Goal: Information Seeking & Learning: Learn about a topic

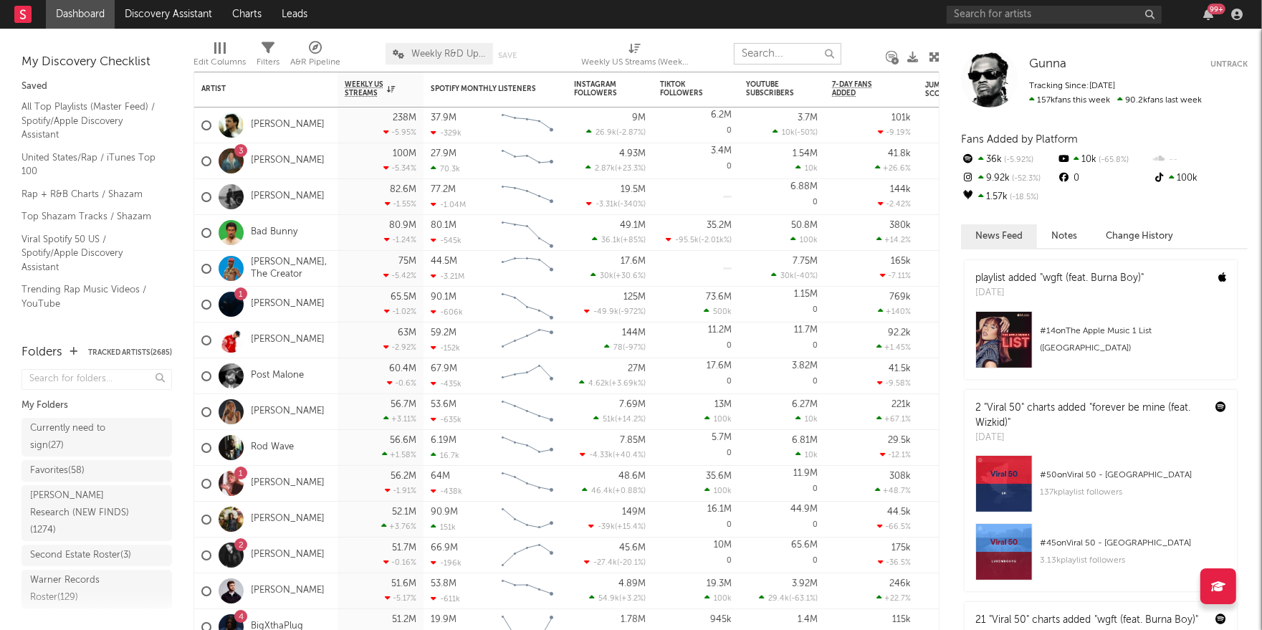
click at [793, 52] on input "text" at bounding box center [787, 53] width 107 height 21
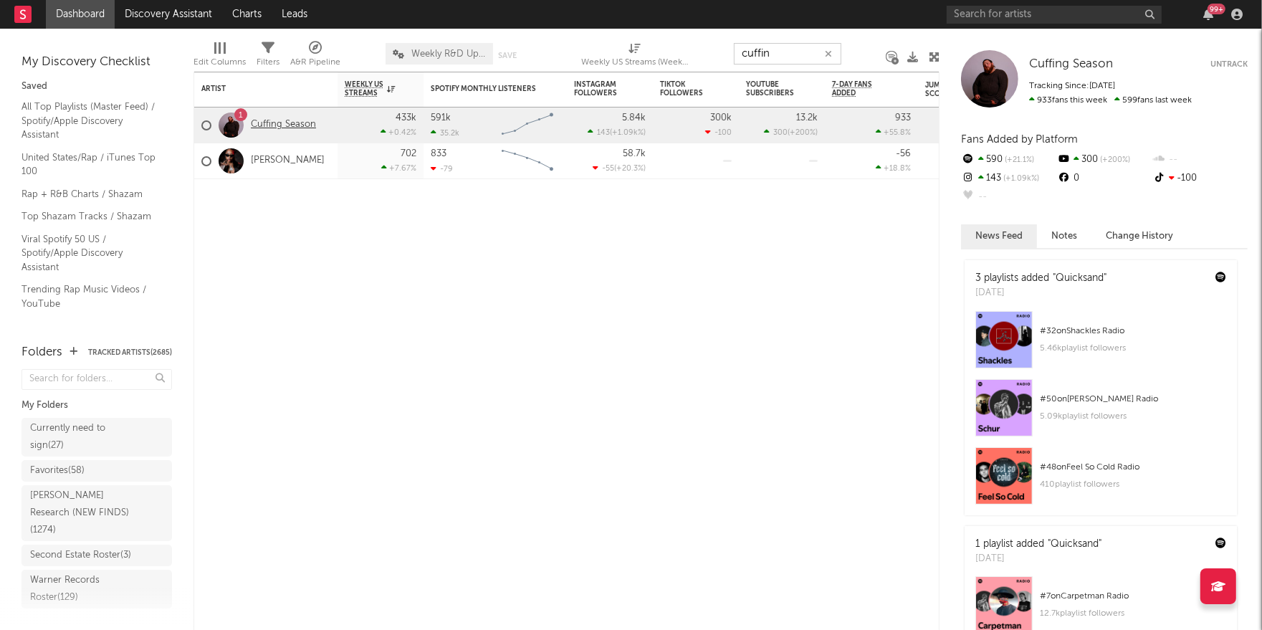
type input "cuffin"
click at [295, 125] on link "Cuffing Season" at bounding box center [283, 125] width 65 height 12
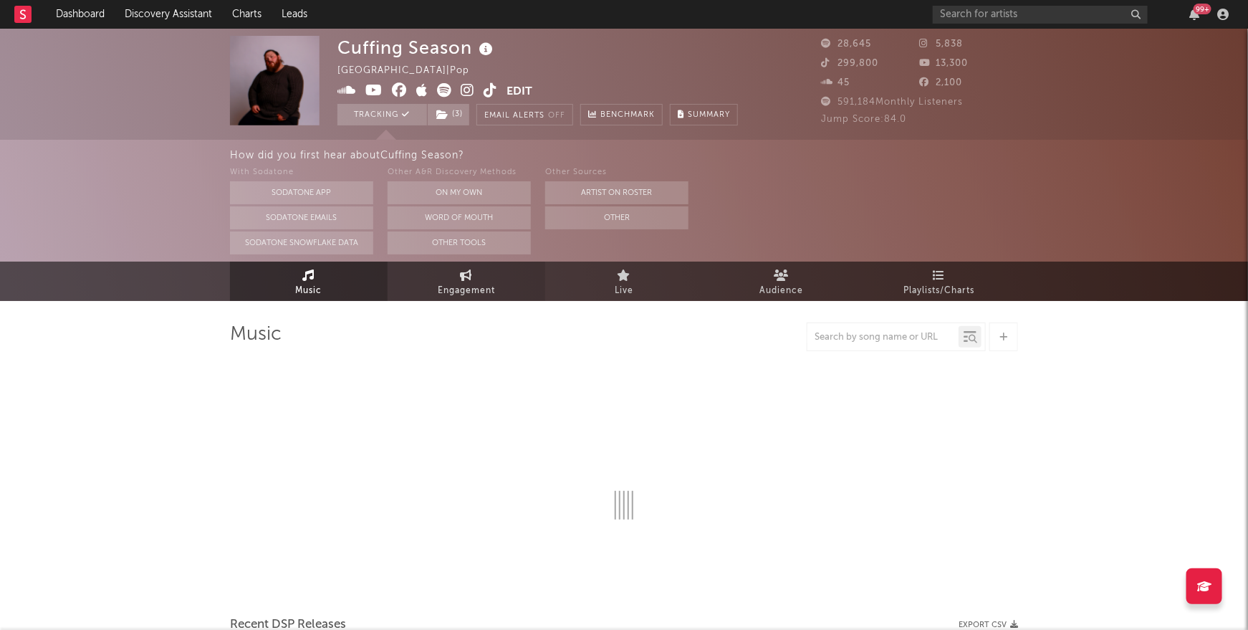
select select "6m"
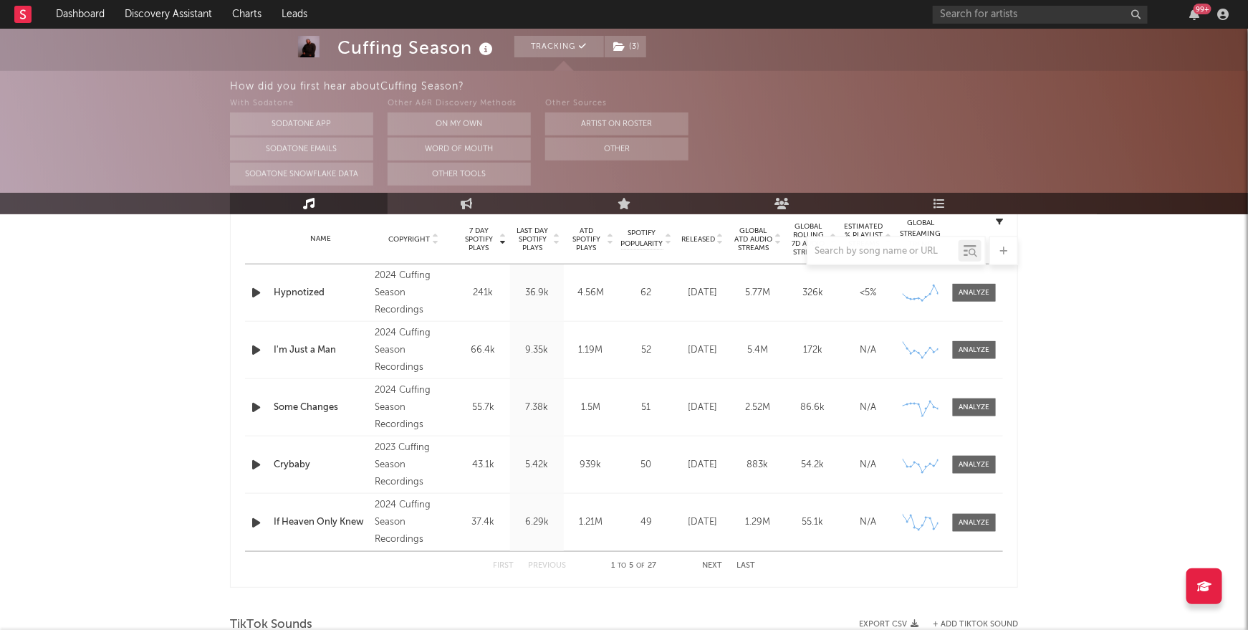
scroll to position [601, 0]
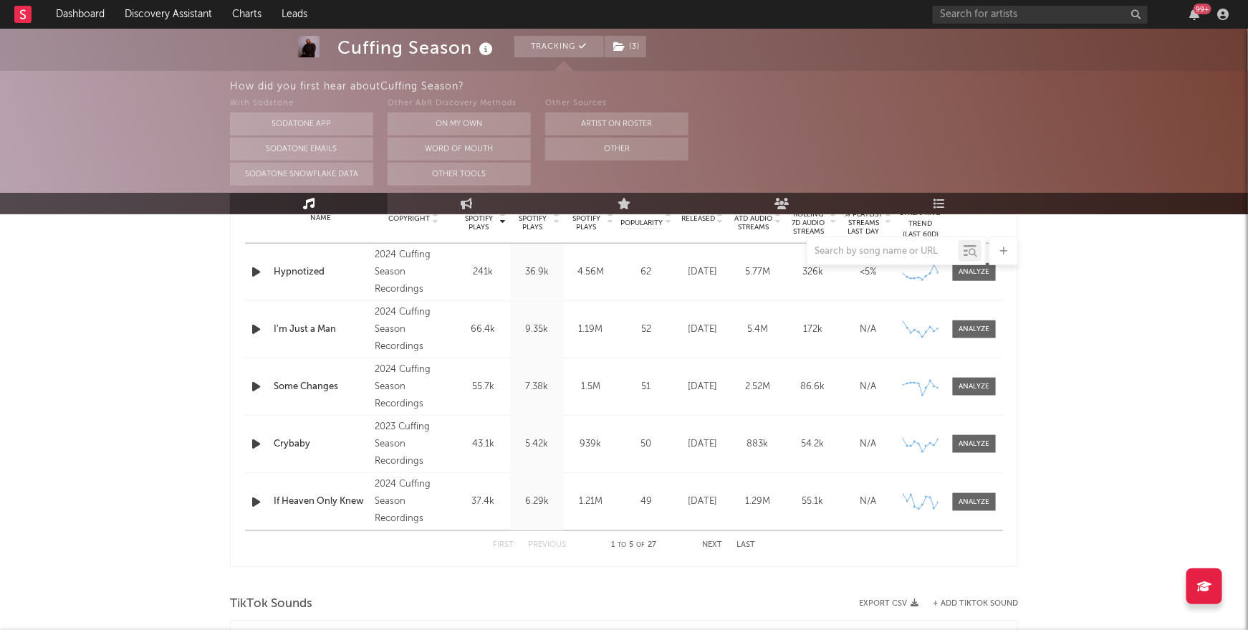
click at [713, 543] on button "Next" at bounding box center [712, 545] width 20 height 8
click at [557, 543] on button "Previous" at bounding box center [547, 545] width 38 height 8
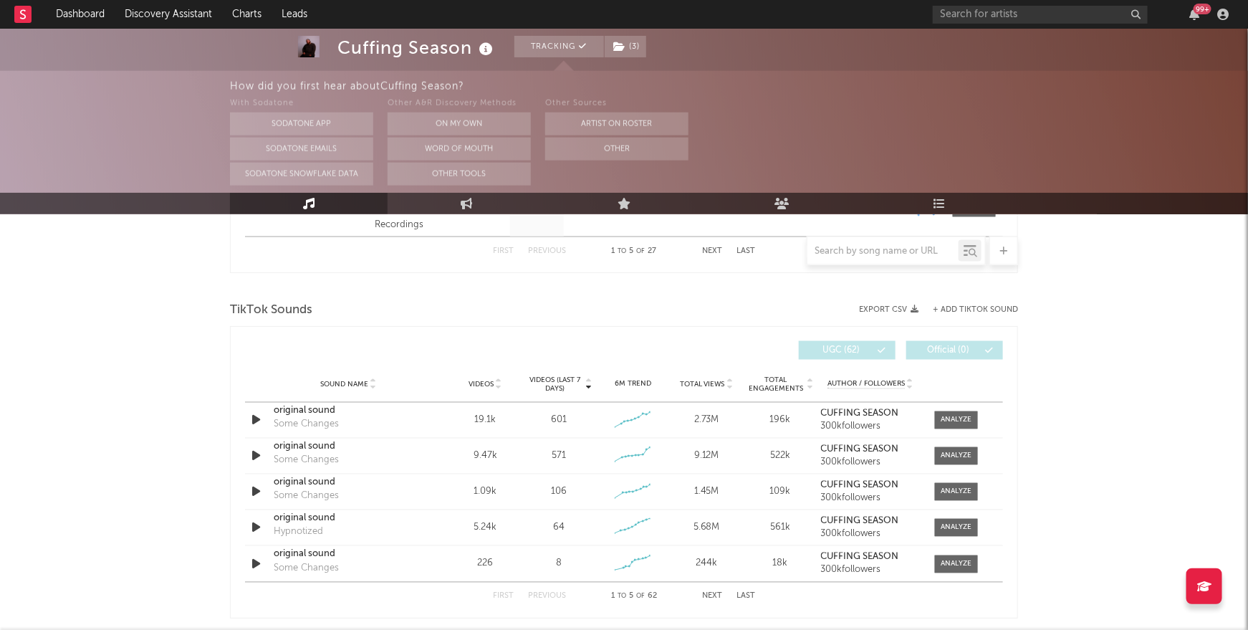
scroll to position [554, 0]
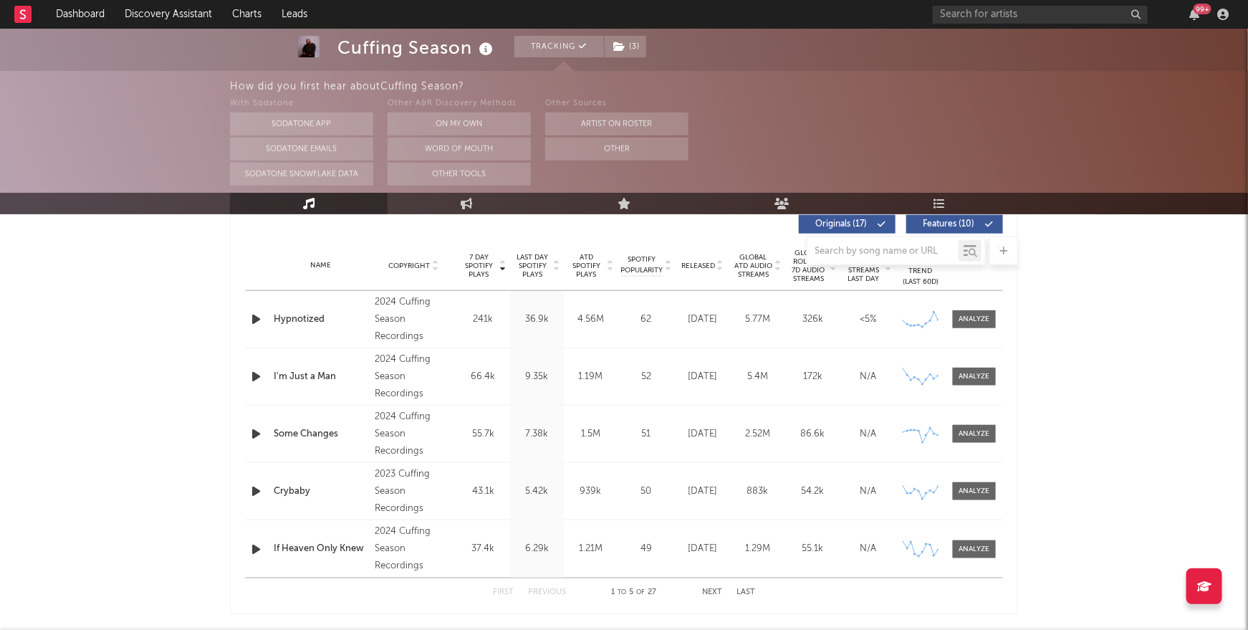
click at [717, 588] on button "Next" at bounding box center [712, 592] width 20 height 8
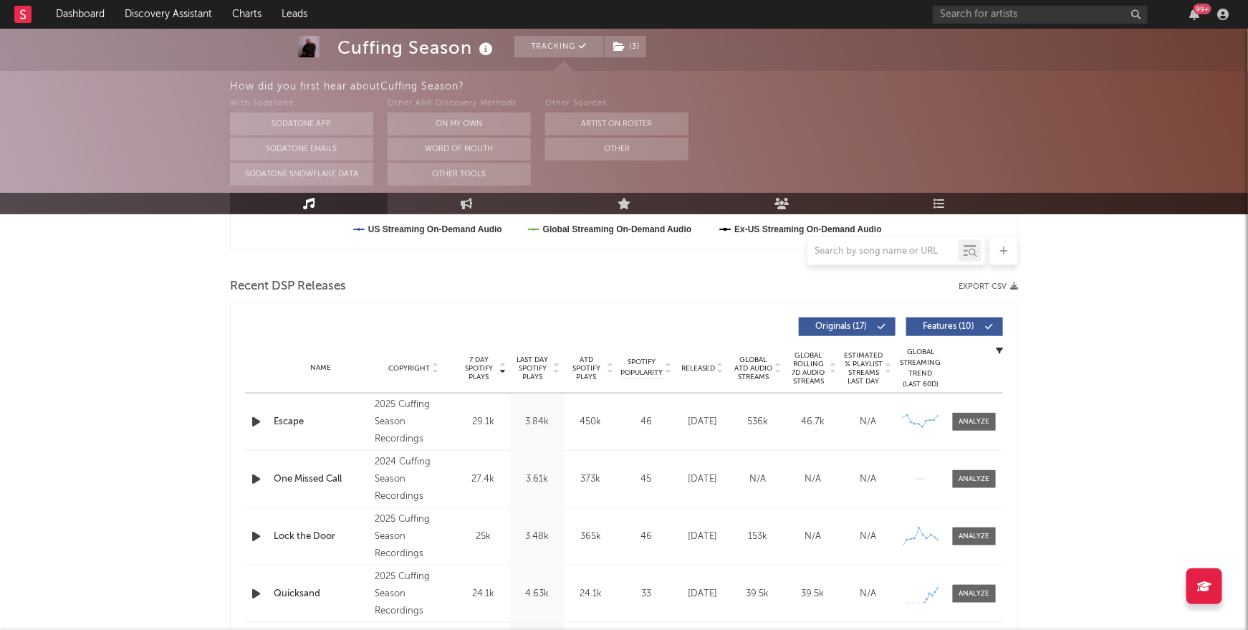
scroll to position [0, 0]
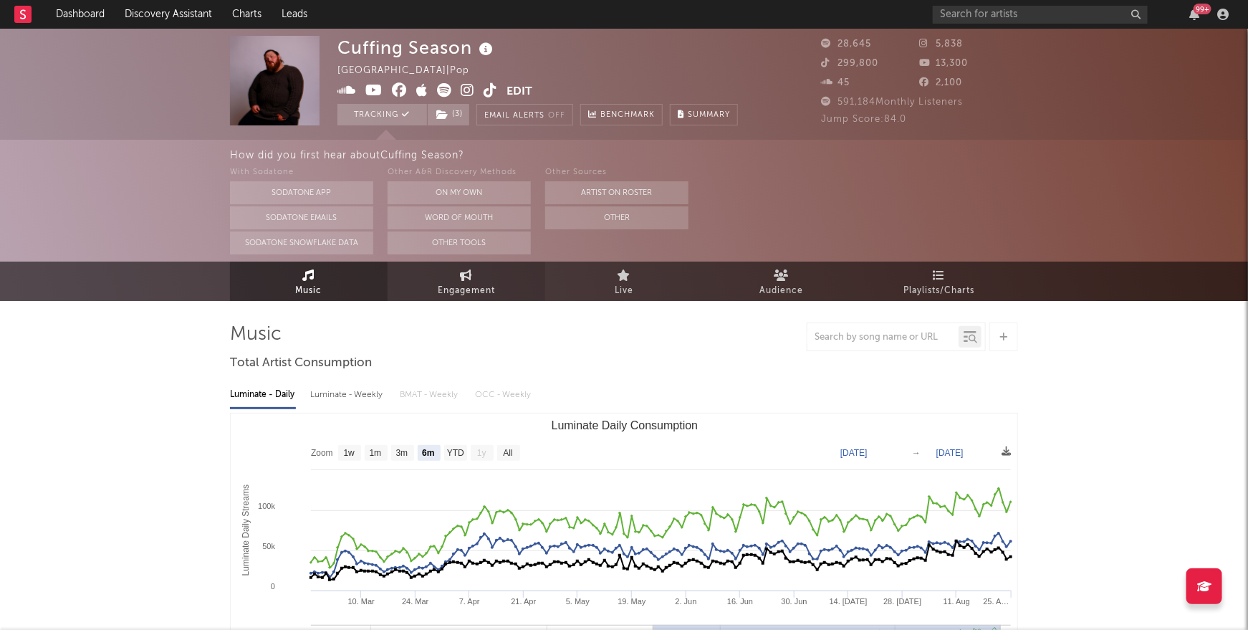
click at [468, 277] on icon at bounding box center [467, 274] width 12 height 11
select select "1w"
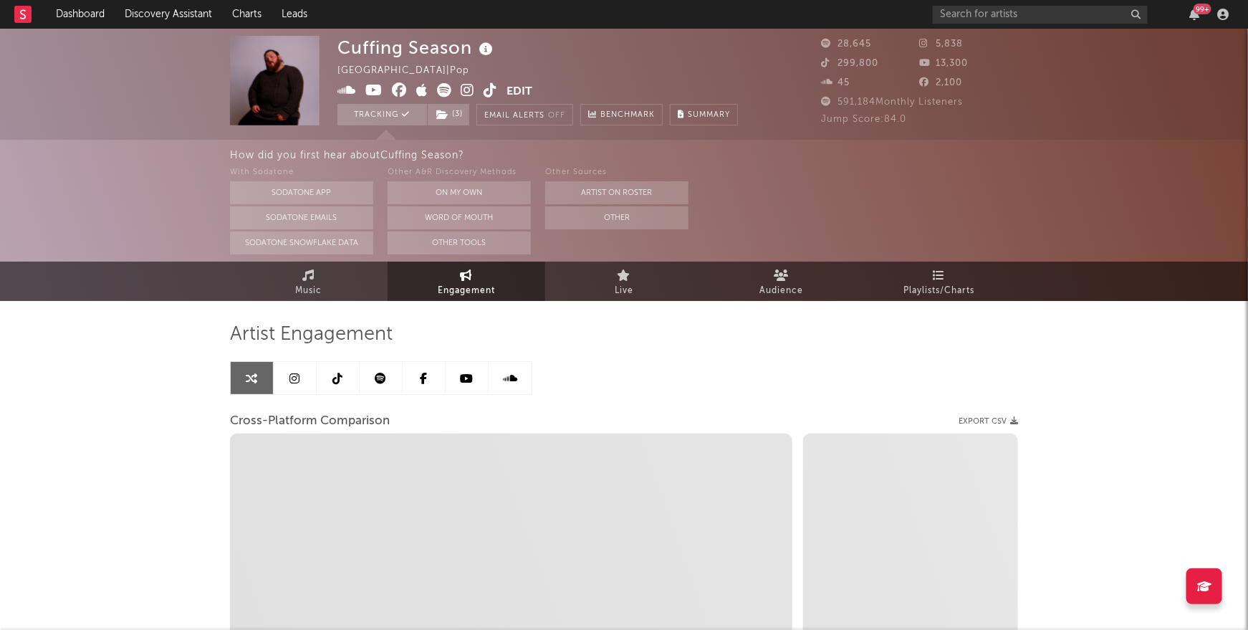
click at [378, 373] on icon at bounding box center [381, 378] width 11 height 11
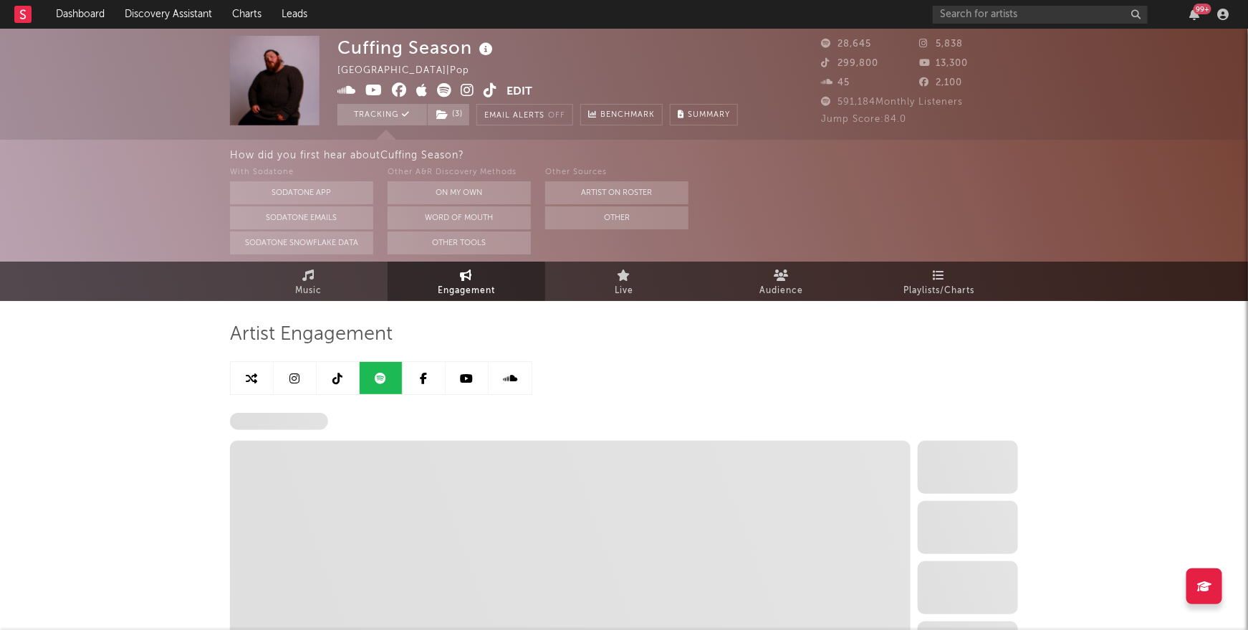
select select "6m"
select select "1w"
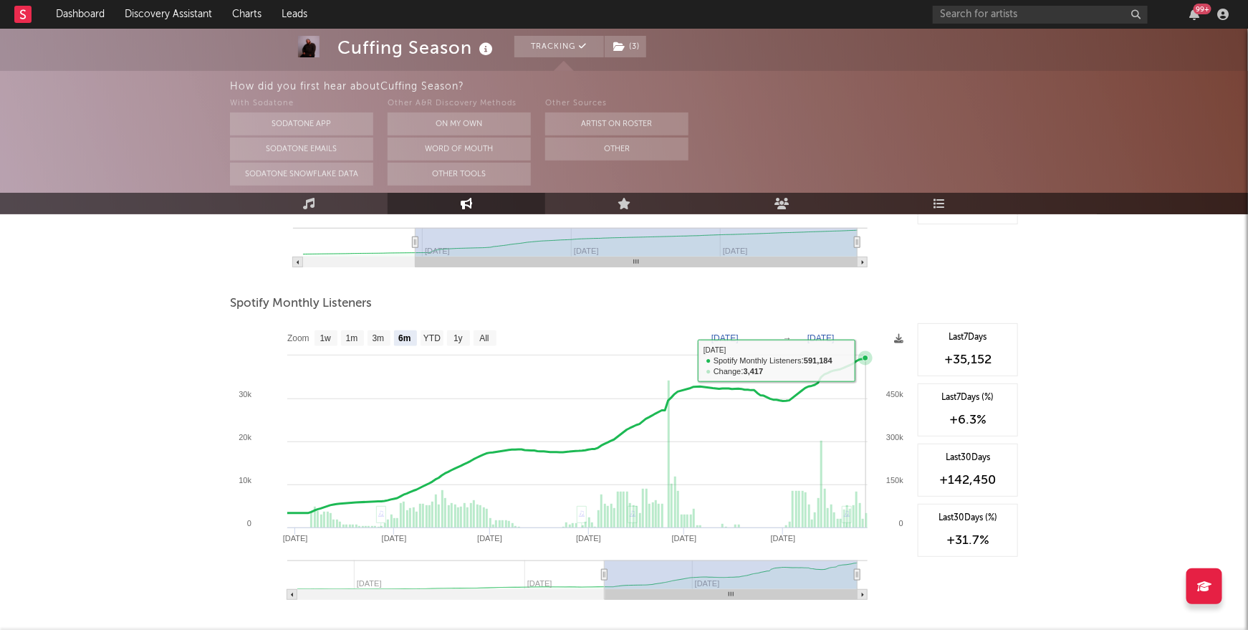
scroll to position [449, 0]
click at [198, 282] on div "Cuffing Season Tracking ( 3 ) [GEOGRAPHIC_DATA] | Pop Edit Tracking ( 3 ) Email…" at bounding box center [624, 311] width 1248 height 1464
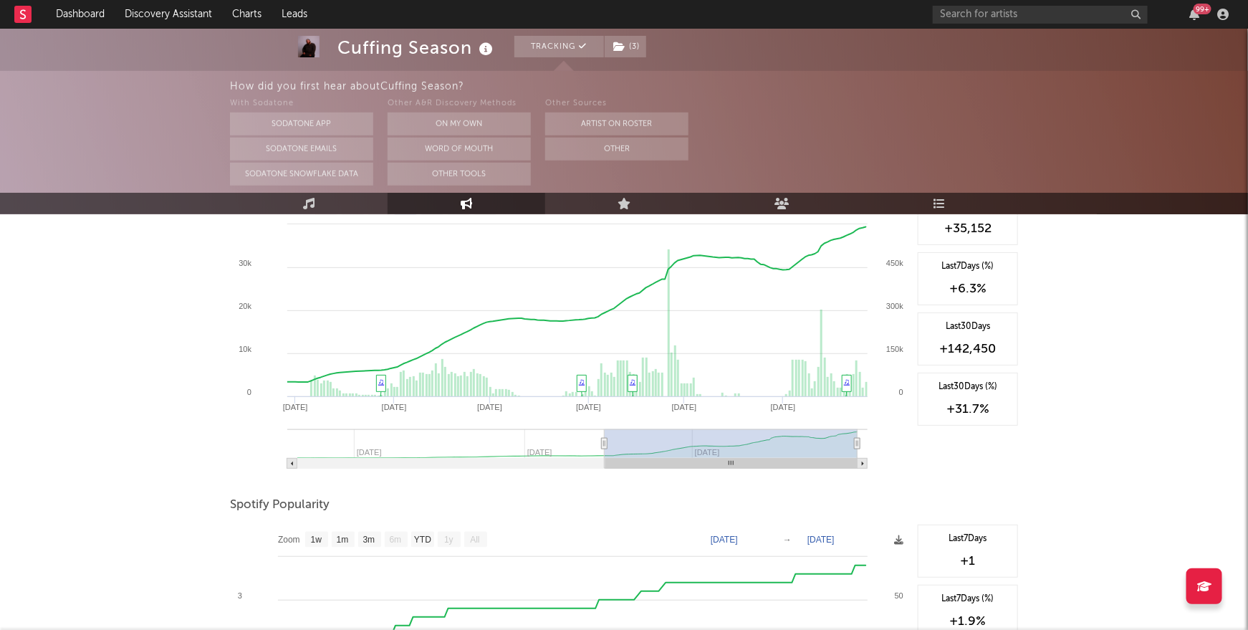
scroll to position [579, 0]
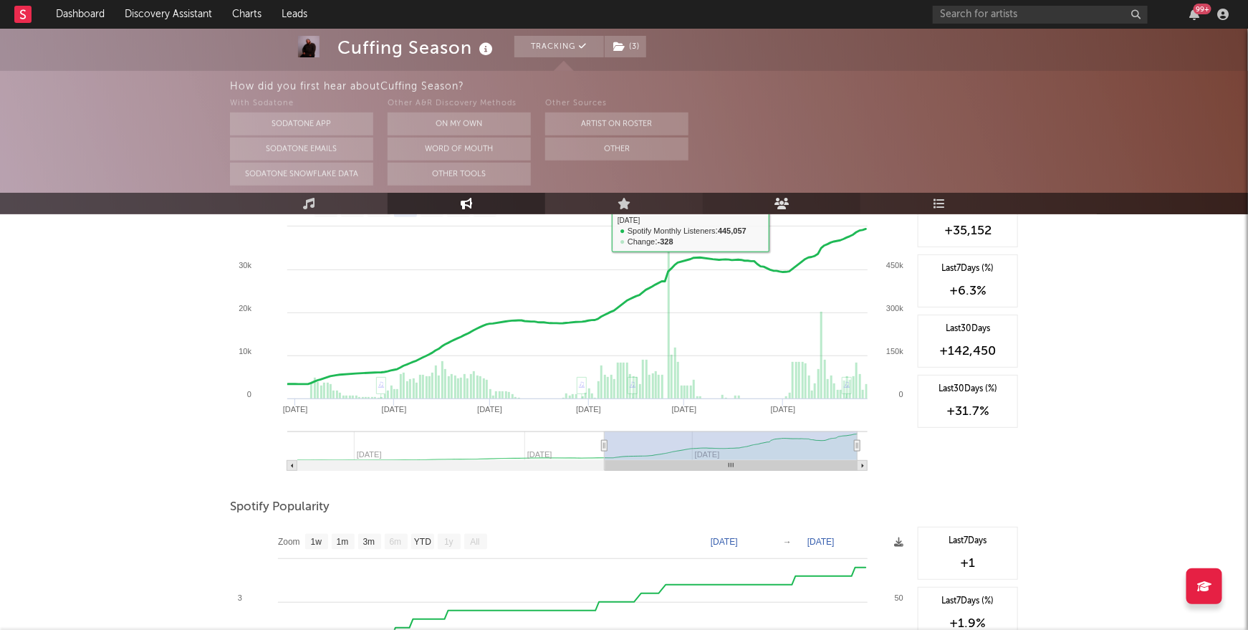
click at [795, 204] on link "Audience" at bounding box center [782, 203] width 158 height 21
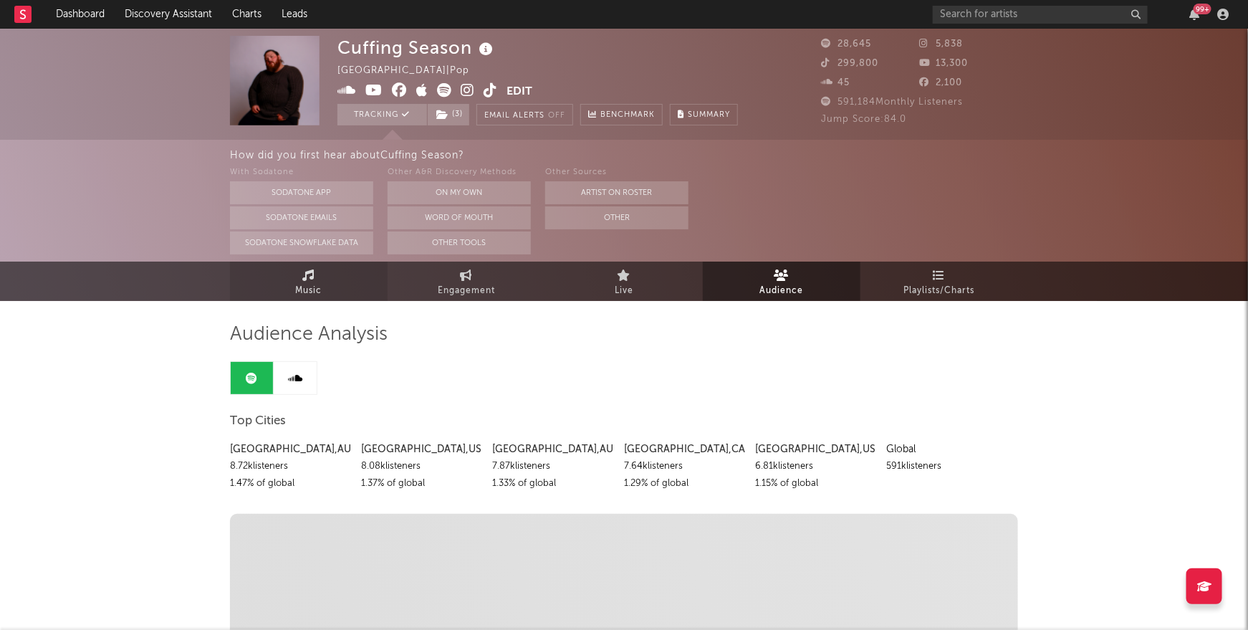
click at [297, 271] on link "Music" at bounding box center [309, 281] width 158 height 39
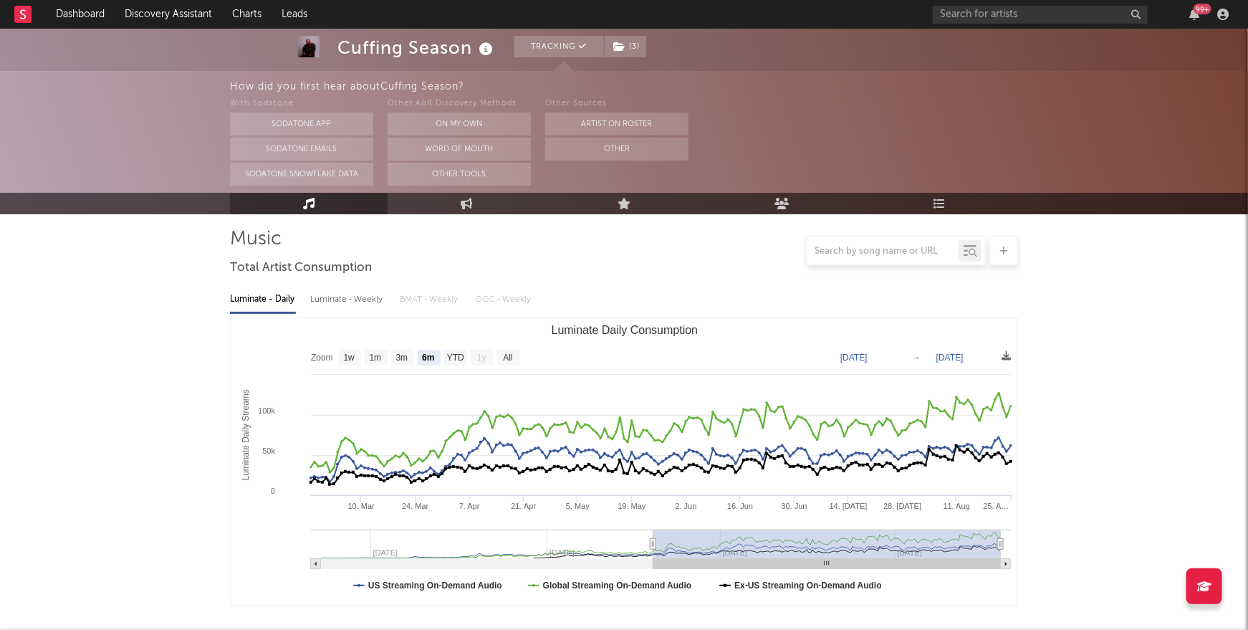
scroll to position [120, 0]
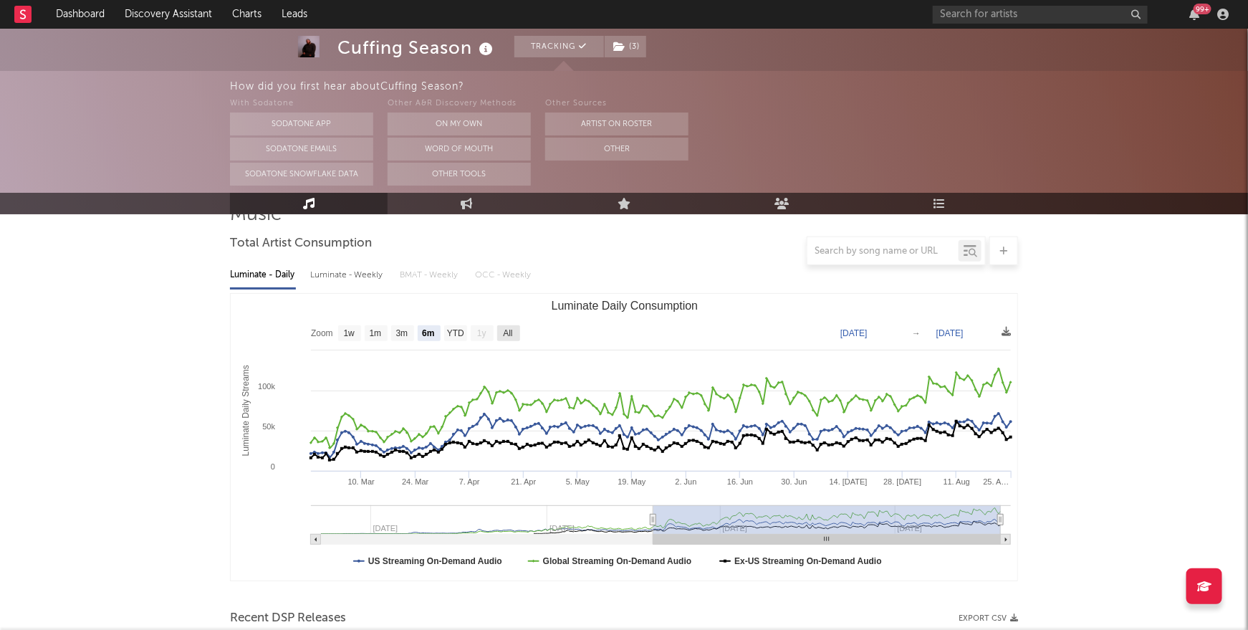
click at [508, 334] on text "All" at bounding box center [507, 334] width 9 height 10
select select "All"
type input "[DATE]"
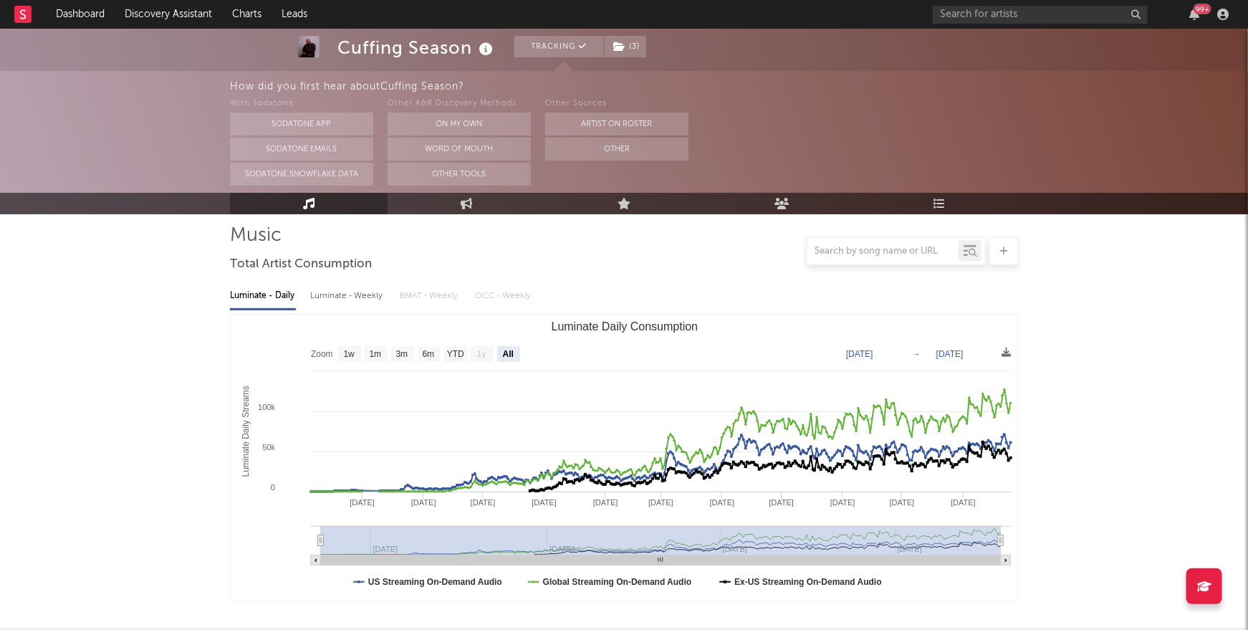
scroll to position [101, 0]
